Goal: Task Accomplishment & Management: Complete application form

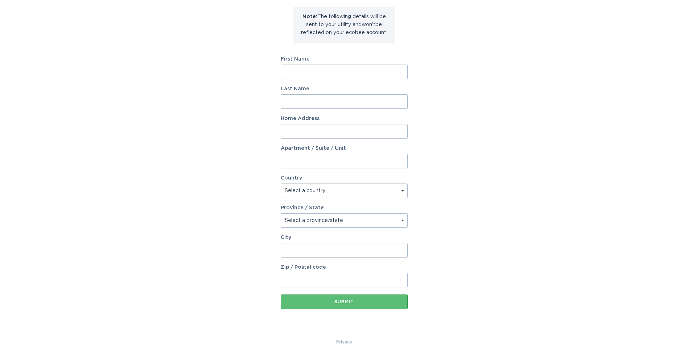
scroll to position [95, 0]
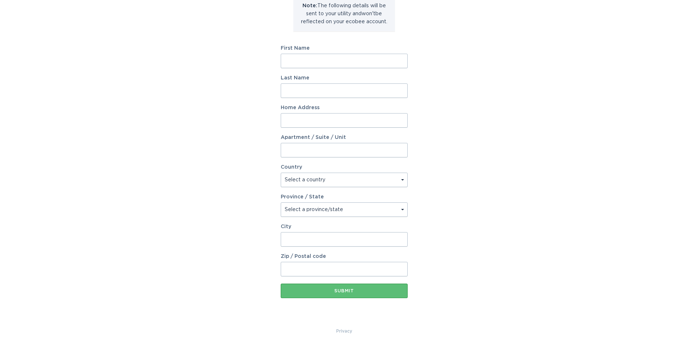
click at [298, 61] on input "First Name" at bounding box center [344, 61] width 127 height 15
type input "[PERSON_NAME]"
type input "[STREET_ADDRESS]"
type input "APT 302"
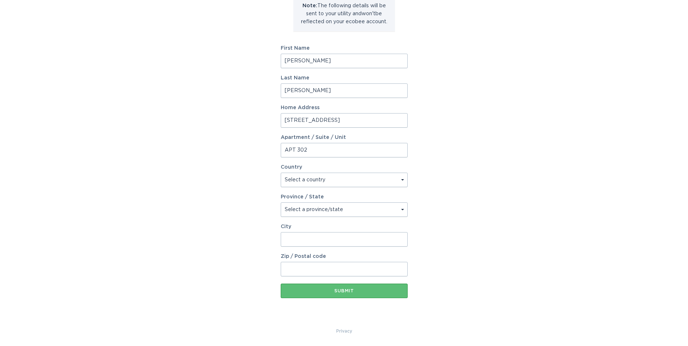
click at [323, 180] on select "Select a country [GEOGRAPHIC_DATA] [GEOGRAPHIC_DATA]" at bounding box center [344, 180] width 127 height 15
select select "US"
click at [281, 173] on select "Select a country [GEOGRAPHIC_DATA] [GEOGRAPHIC_DATA]" at bounding box center [344, 180] width 127 height 15
click at [299, 209] on select "Select a province/state [US_STATE] [US_STATE] [US_STATE] [US_STATE] [US_STATE] …" at bounding box center [344, 209] width 127 height 15
select select "IN"
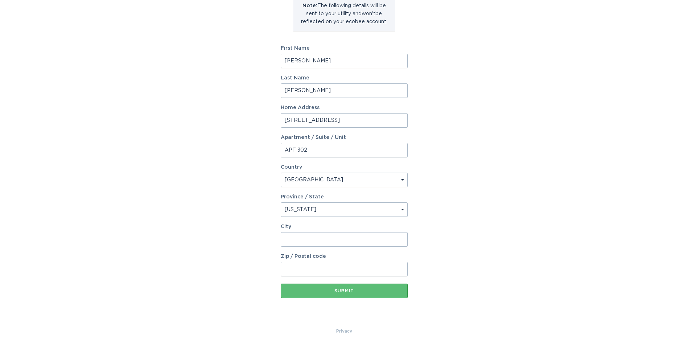
click at [281, 202] on select "Select a province/state [US_STATE] [US_STATE] [US_STATE] [US_STATE] [US_STATE] …" at bounding box center [344, 209] width 127 height 15
click at [306, 237] on input "City" at bounding box center [344, 239] width 127 height 15
type input "Fishers"
type input "46038"
click at [344, 295] on button "Submit" at bounding box center [344, 291] width 127 height 15
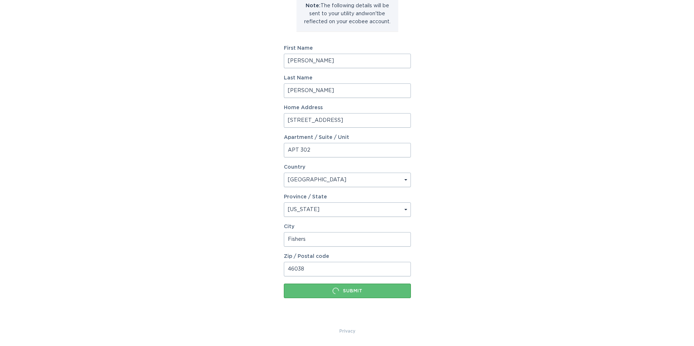
scroll to position [0, 0]
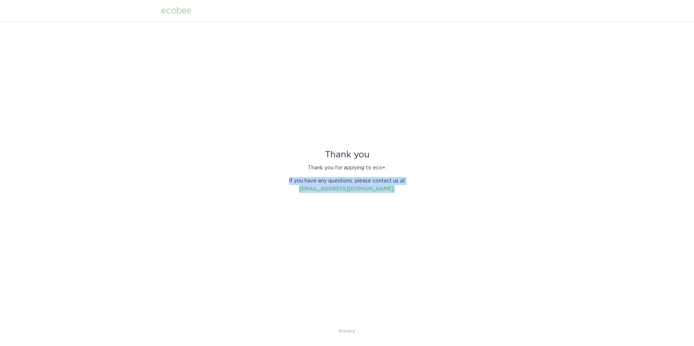
drag, startPoint x: 287, startPoint y: 182, endPoint x: 415, endPoint y: 186, distance: 128.2
click at [415, 186] on div "Thank you Thank you for applying to eco+. If you have any questions, please con…" at bounding box center [347, 174] width 694 height 305
drag, startPoint x: 343, startPoint y: 179, endPoint x: 282, endPoint y: 179, distance: 61.7
click at [282, 179] on div "Thank you Thank you for applying to eco+. If you have any questions, please con…" at bounding box center [347, 174] width 694 height 305
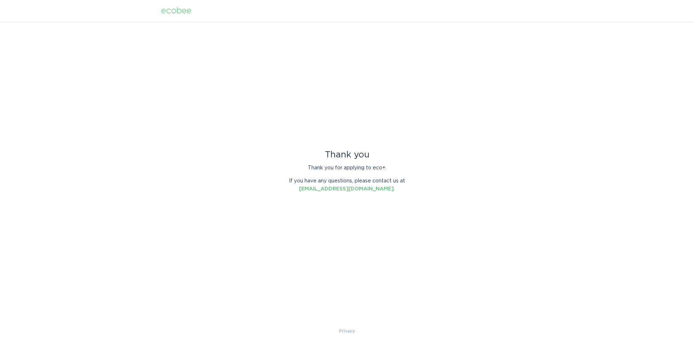
drag, startPoint x: 282, startPoint y: 179, endPoint x: 264, endPoint y: 210, distance: 34.9
click at [264, 209] on div "Thank you Thank you for applying to eco+. If you have any questions, please con…" at bounding box center [347, 174] width 694 height 305
click at [177, 10] on div "ecobee" at bounding box center [176, 11] width 30 height 8
click at [179, 8] on div "ecobee" at bounding box center [176, 11] width 30 height 8
click at [179, 9] on div "ecobee" at bounding box center [176, 11] width 30 height 8
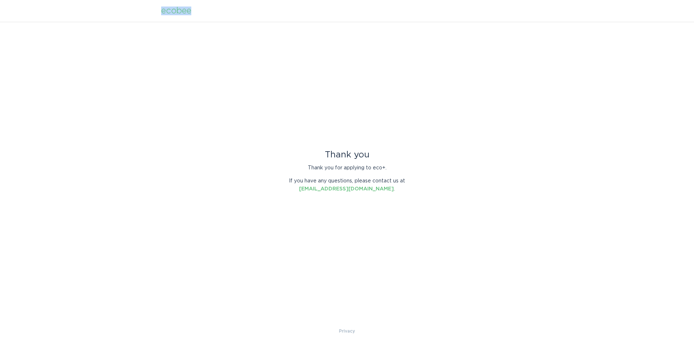
click at [179, 9] on div "ecobee" at bounding box center [176, 11] width 30 height 8
